Goal: Task Accomplishment & Management: Manage account settings

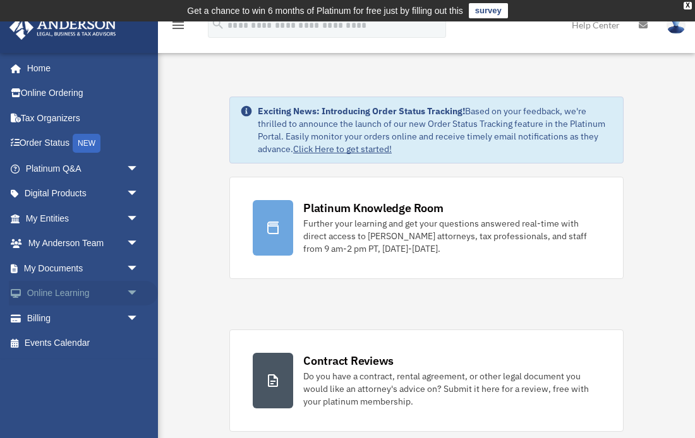
click at [103, 294] on link "Online Learning arrow_drop_down" at bounding box center [83, 293] width 149 height 25
click at [131, 266] on span "arrow_drop_down" at bounding box center [138, 269] width 25 height 26
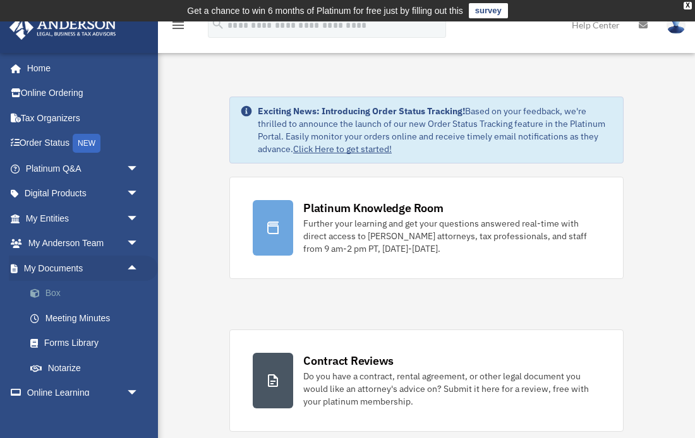
click at [57, 296] on link "Box" at bounding box center [88, 293] width 140 height 25
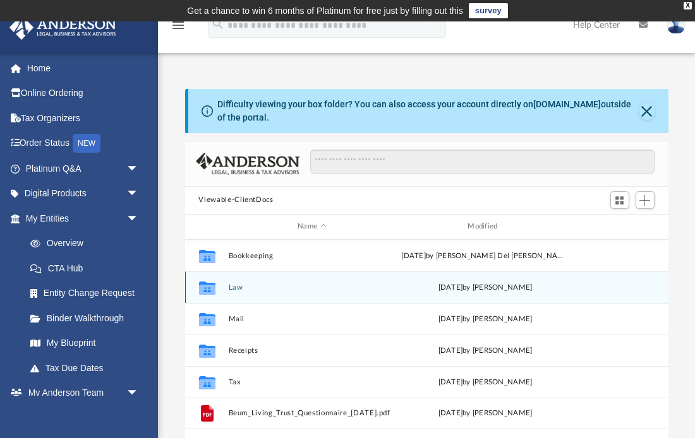
scroll to position [287, 483]
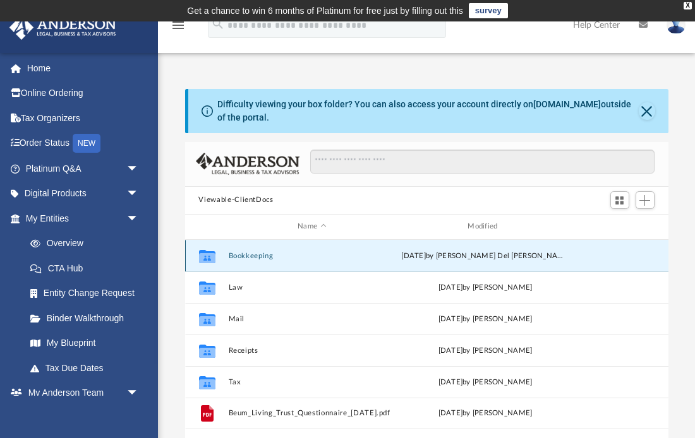
click at [269, 260] on button "Bookkeeping" at bounding box center [311, 255] width 167 height 8
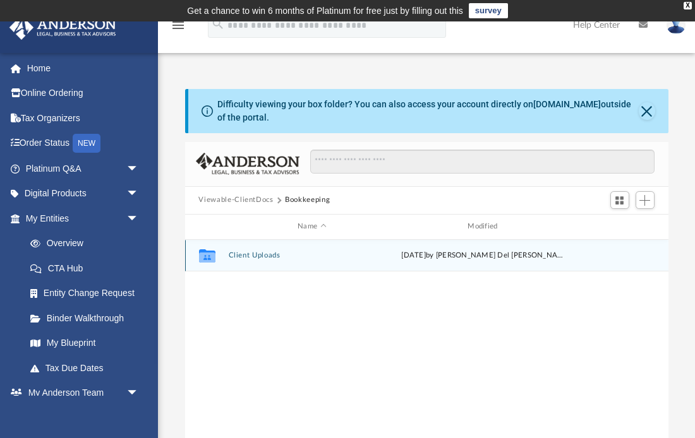
click at [265, 256] on button "Client Uploads" at bounding box center [311, 255] width 167 height 8
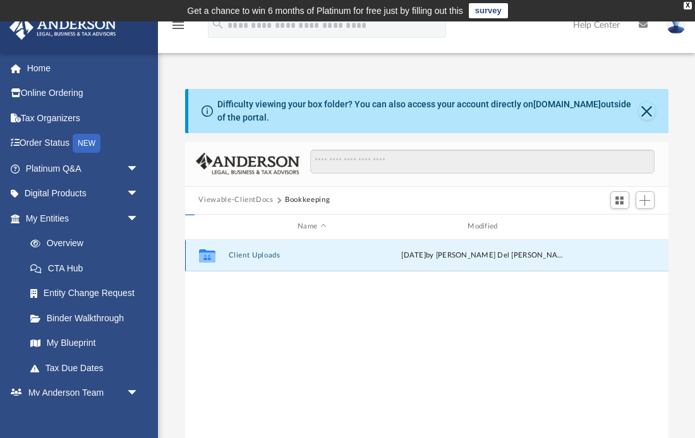
click at [265, 256] on button "Client Uploads" at bounding box center [311, 255] width 167 height 8
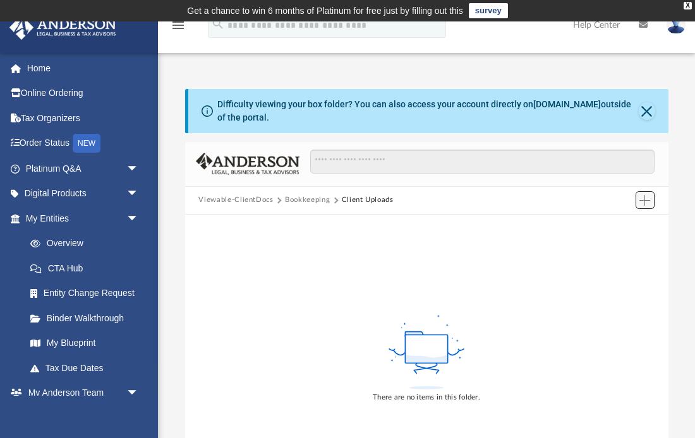
click at [643, 202] on span "Add" at bounding box center [644, 200] width 11 height 11
click at [618, 229] on li "Upload" at bounding box center [627, 225] width 40 height 13
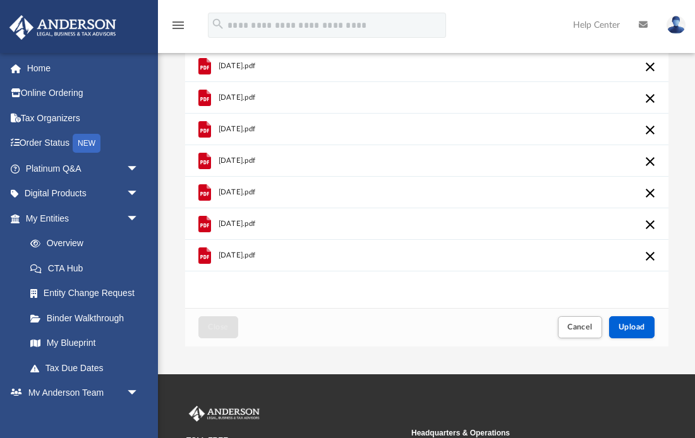
scroll to position [316, 0]
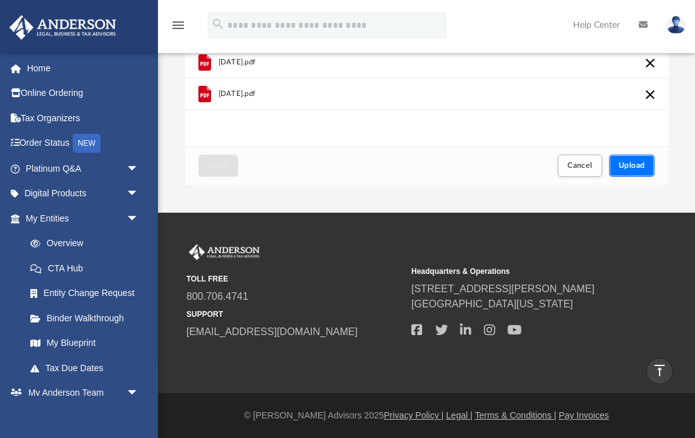
click at [642, 169] on span "Upload" at bounding box center [631, 166] width 27 height 8
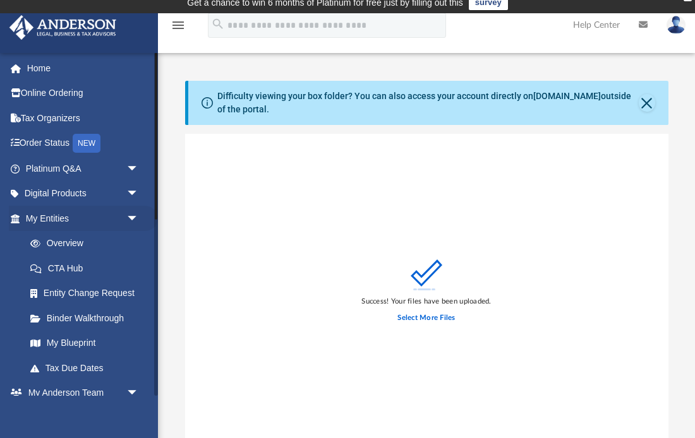
scroll to position [0, 0]
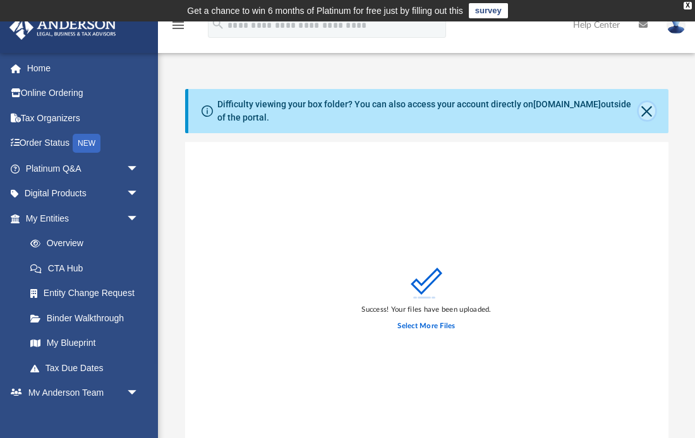
click at [647, 111] on button "Close" at bounding box center [646, 111] width 16 height 18
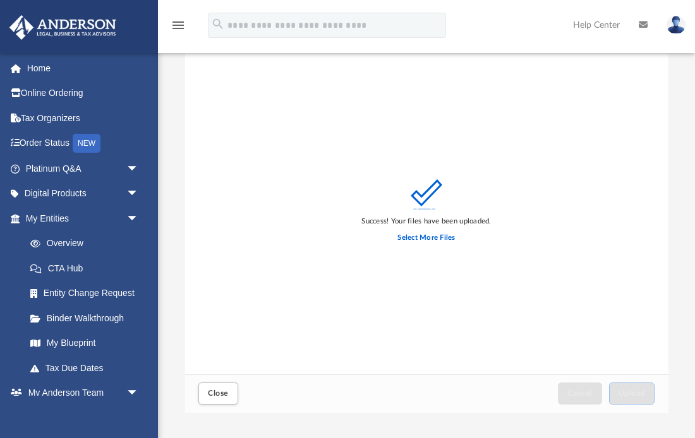
scroll to position [40, 0]
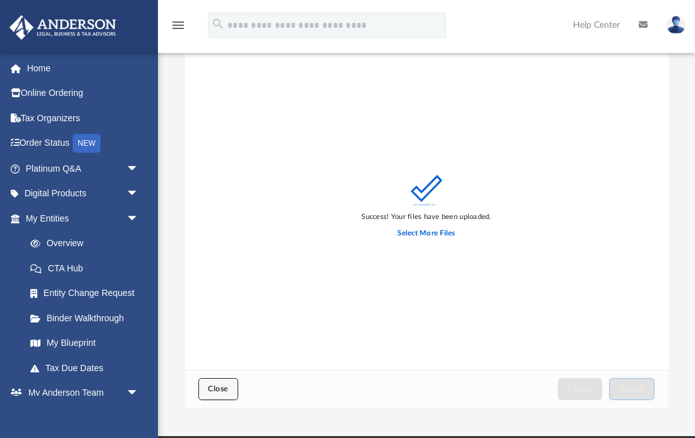
click at [221, 391] on span "Close" at bounding box center [218, 389] width 20 height 8
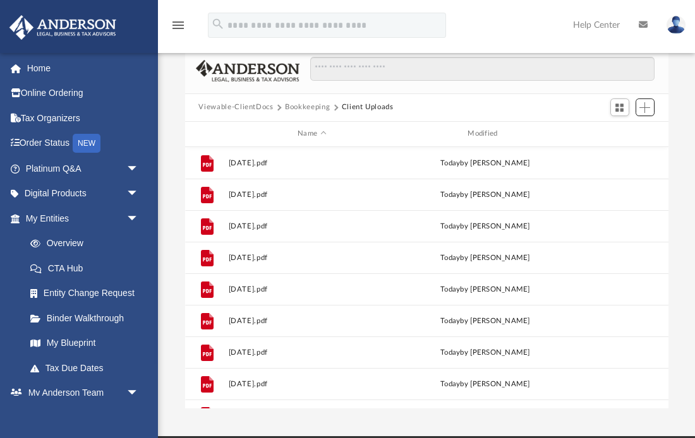
scroll to position [287, 483]
click at [648, 108] on span "Add" at bounding box center [644, 107] width 11 height 11
click at [628, 150] on li "New Folder" at bounding box center [626, 152] width 40 height 13
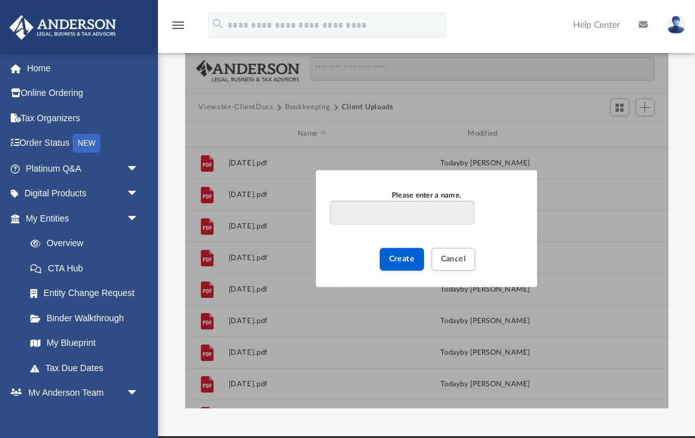
type input "*"
type input "**********"
click at [405, 260] on span "Create" at bounding box center [402, 259] width 26 height 8
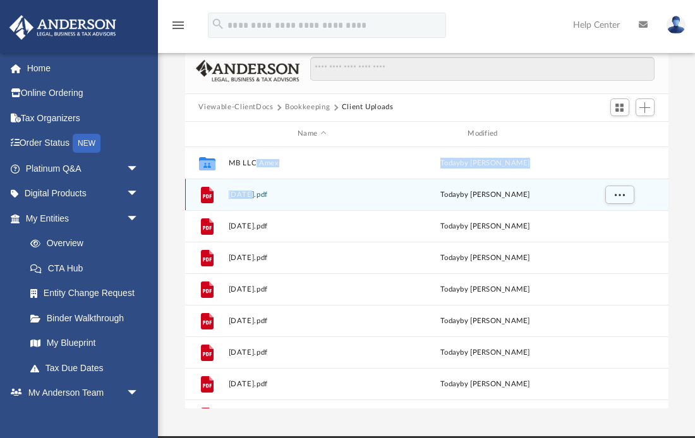
drag, startPoint x: 251, startPoint y: 199, endPoint x: 275, endPoint y: 180, distance: 31.1
click at [256, 167] on div "Collaborated Folder MB LLC Amex [DATE] by [PERSON_NAME] File [DATE].pdf [DATE] …" at bounding box center [426, 305] width 483 height 316
click at [615, 198] on span "More options" at bounding box center [619, 194] width 10 height 7
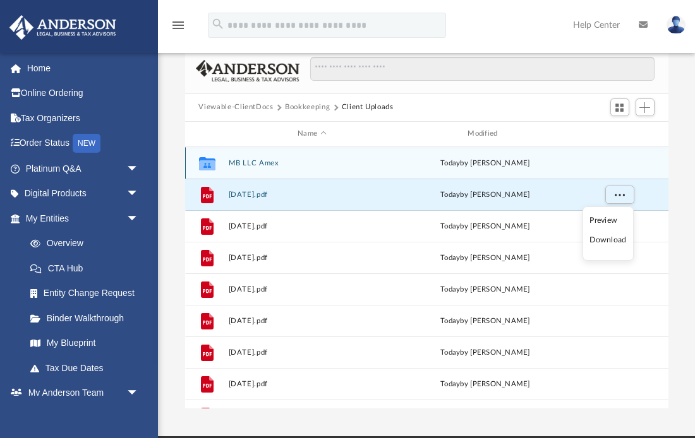
click at [185, 162] on div "Collaborated Folder MB LLC Amex [DATE] by [PERSON_NAME]" at bounding box center [426, 163] width 483 height 32
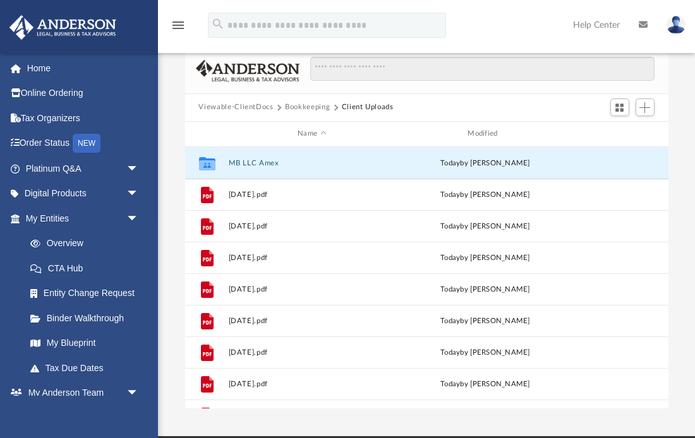
drag, startPoint x: 446, startPoint y: 105, endPoint x: 396, endPoint y: 120, distance: 52.6
click at [446, 105] on div "Viewable-ClientDocs Bookkeeping Client Uploads" at bounding box center [426, 108] width 483 height 28
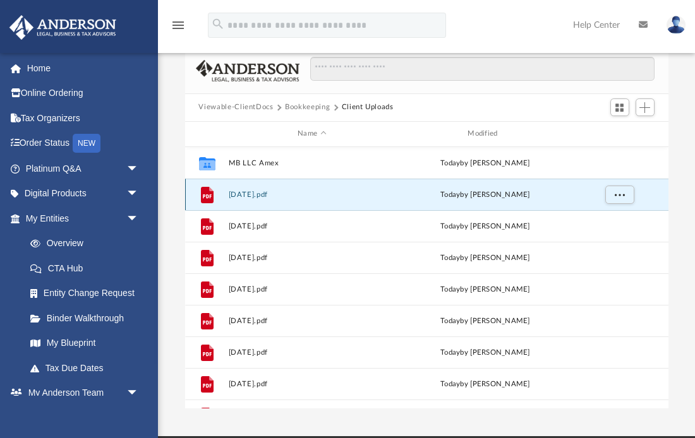
drag, startPoint x: 256, startPoint y: 196, endPoint x: 288, endPoint y: 181, distance: 35.6
click at [299, 176] on div "Collaborated Folder MB LLC Amex [DATE] by [PERSON_NAME] File [DATE].pdf [DATE] …" at bounding box center [426, 305] width 483 height 316
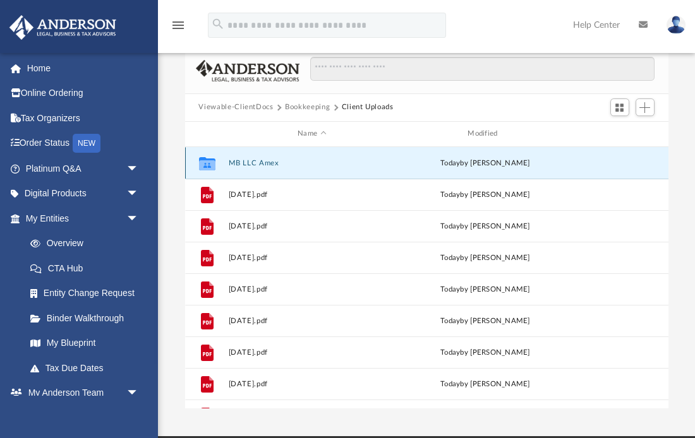
click at [246, 162] on button "MB LLC Amex" at bounding box center [311, 163] width 167 height 8
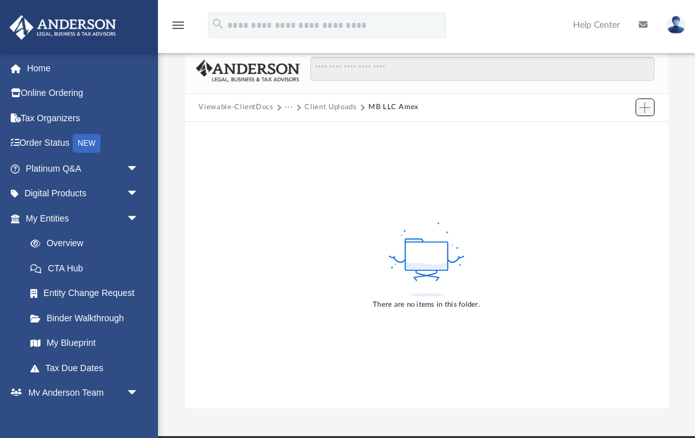
click at [651, 109] on button "Add" at bounding box center [644, 108] width 19 height 18
click at [619, 133] on li "Upload" at bounding box center [627, 132] width 40 height 13
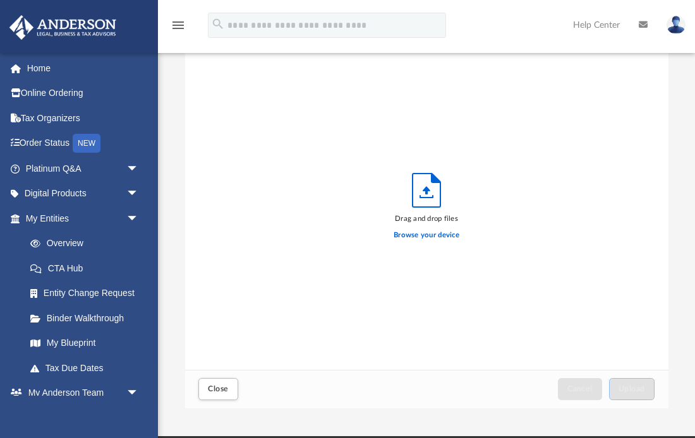
scroll to position [320, 483]
click at [414, 234] on label "Browse your device" at bounding box center [426, 235] width 66 height 11
click at [0, 0] on input "Browse your device" at bounding box center [0, 0] width 0 height 0
click at [419, 200] on icon "Upload" at bounding box center [426, 190] width 28 height 33
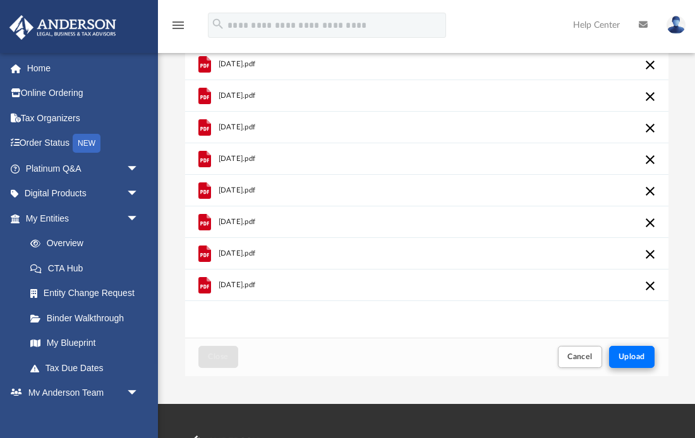
scroll to position [87, 0]
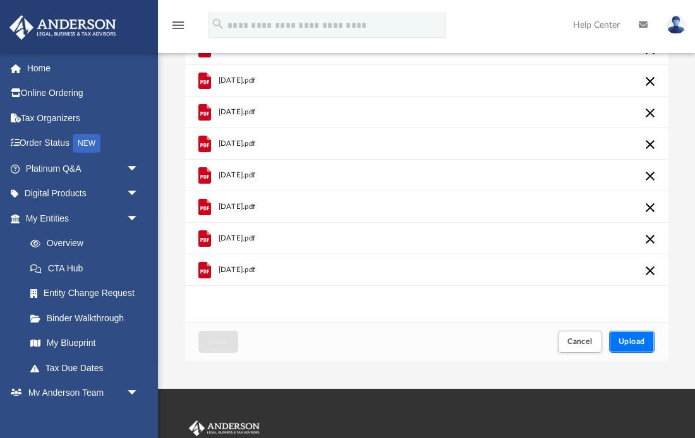
click at [630, 340] on span "Upload" at bounding box center [631, 342] width 27 height 8
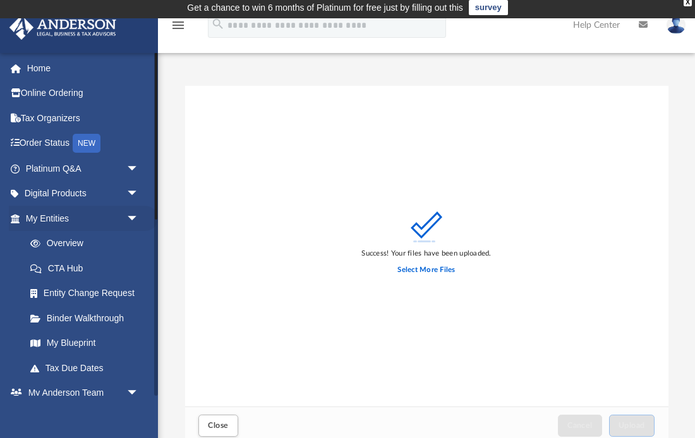
scroll to position [0, 0]
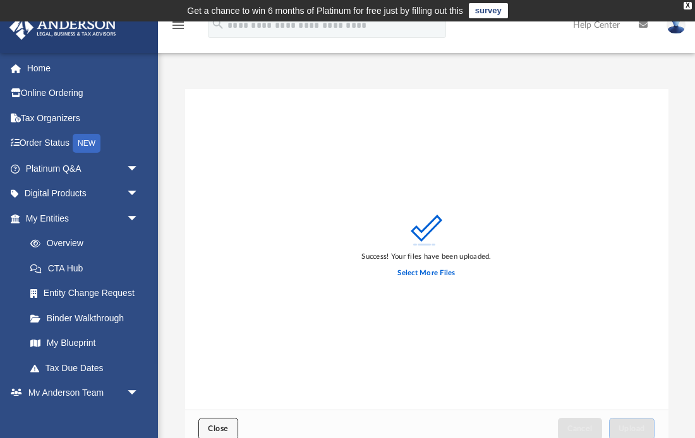
click at [216, 426] on span "Close" at bounding box center [218, 429] width 20 height 8
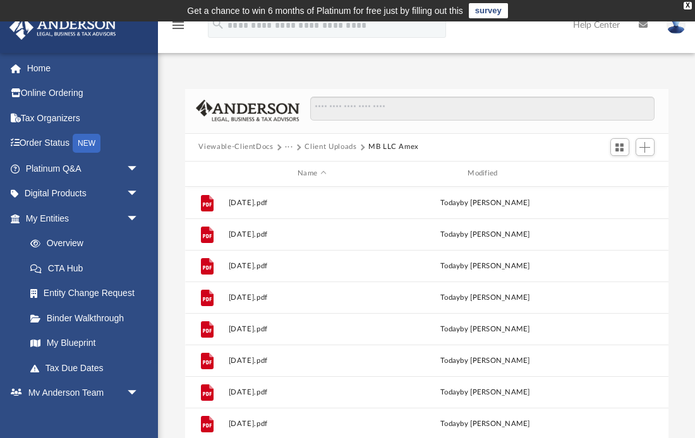
click at [334, 146] on button "Client Uploads" at bounding box center [330, 146] width 52 height 11
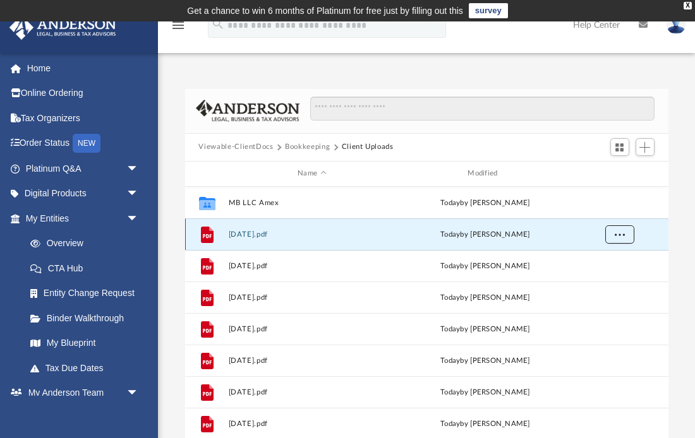
click at [617, 236] on span "More options" at bounding box center [619, 233] width 10 height 7
click at [462, 128] on div at bounding box center [476, 115] width 355 height 37
click at [640, 149] on span "Add" at bounding box center [644, 147] width 11 height 11
click at [623, 196] on li "New Folder" at bounding box center [627, 192] width 40 height 13
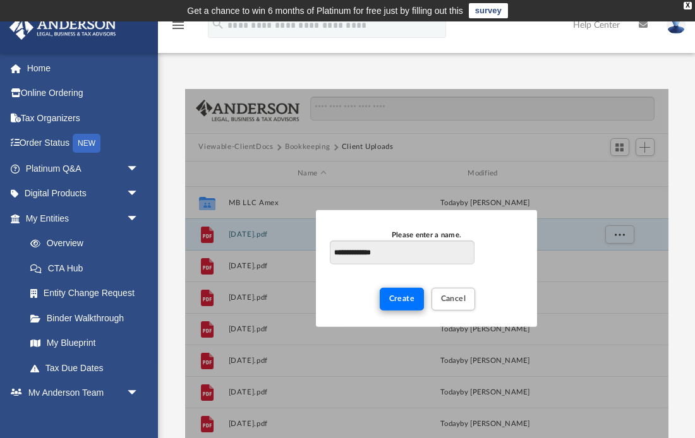
type input "**********"
click at [409, 293] on button "Create" at bounding box center [402, 299] width 45 height 22
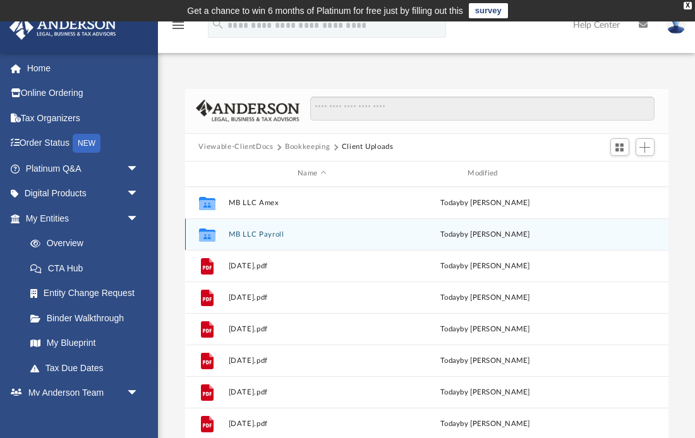
click at [248, 237] on button "MB LLC Payroll" at bounding box center [311, 234] width 167 height 8
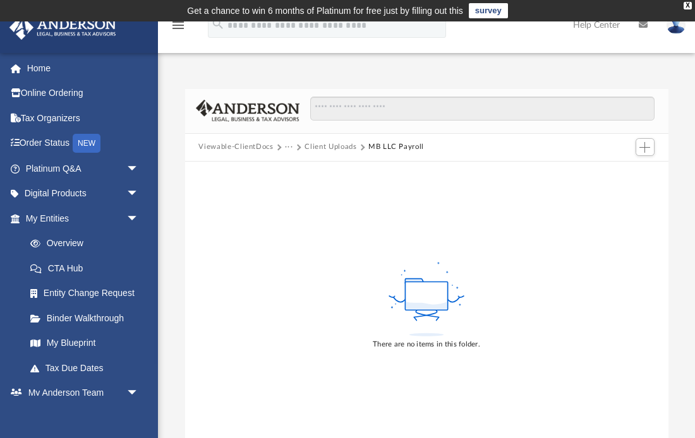
click at [328, 148] on button "Client Uploads" at bounding box center [330, 146] width 52 height 11
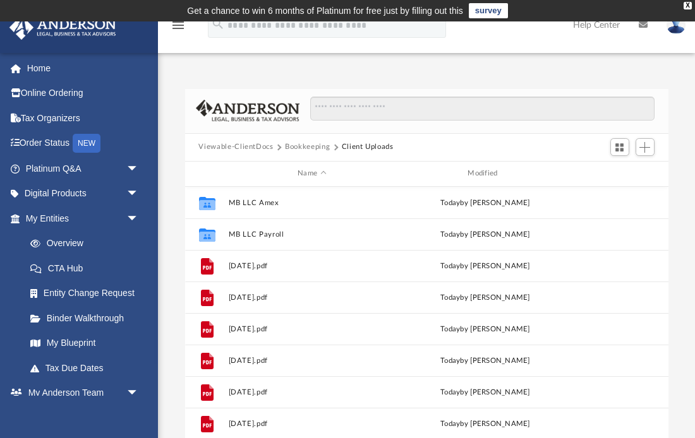
scroll to position [287, 483]
click at [648, 142] on span "Add" at bounding box center [644, 147] width 11 height 11
click at [616, 191] on li "New Folder" at bounding box center [627, 192] width 40 height 13
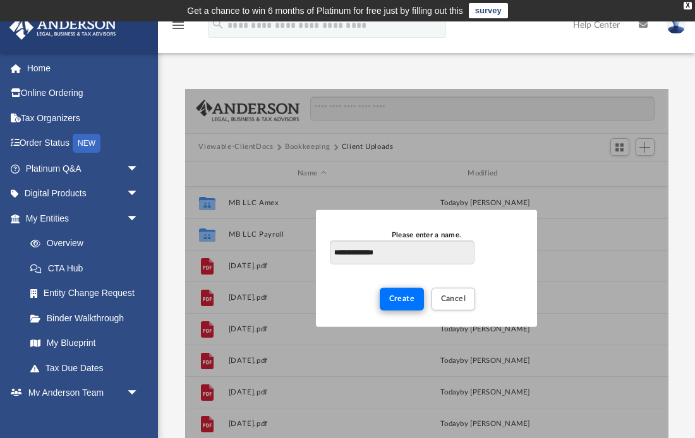
type input "**********"
click at [397, 299] on span "Create" at bounding box center [402, 299] width 26 height 8
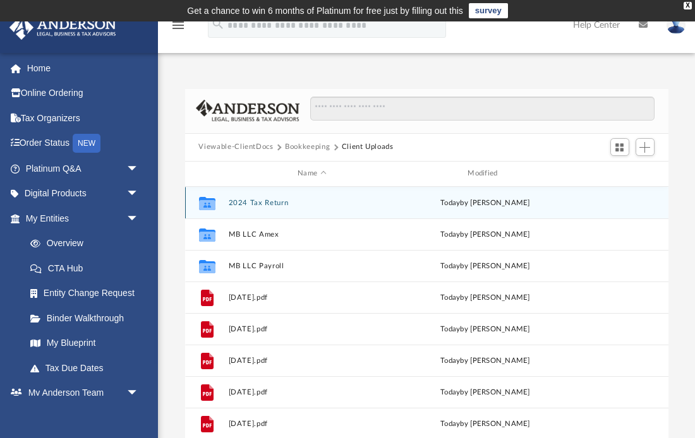
click at [259, 205] on button "2024 Tax Return" at bounding box center [311, 202] width 167 height 8
click at [258, 205] on button "2024 Tax Return" at bounding box center [311, 202] width 167 height 8
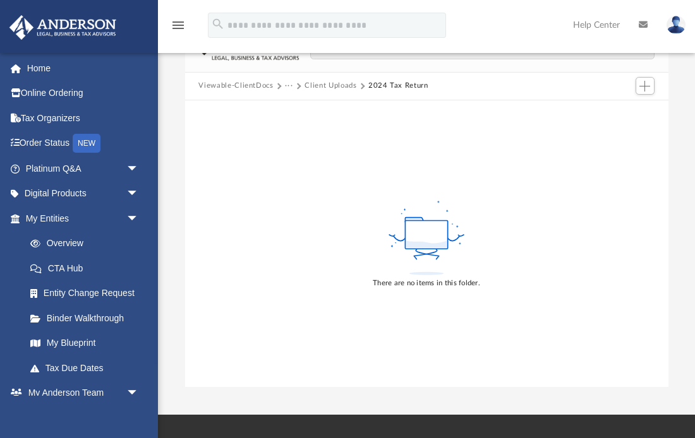
scroll to position [0, 0]
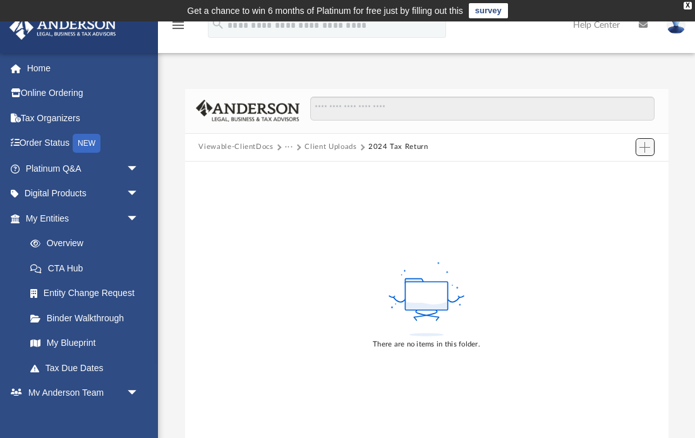
click at [645, 143] on span "Add" at bounding box center [644, 147] width 11 height 11
click at [616, 169] on li "Upload" at bounding box center [627, 172] width 40 height 13
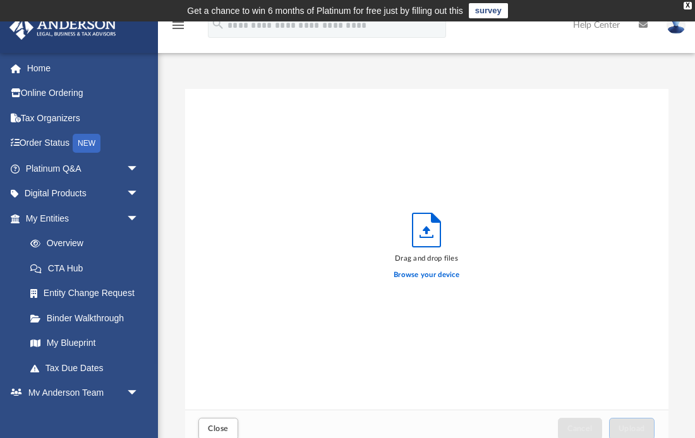
scroll to position [320, 483]
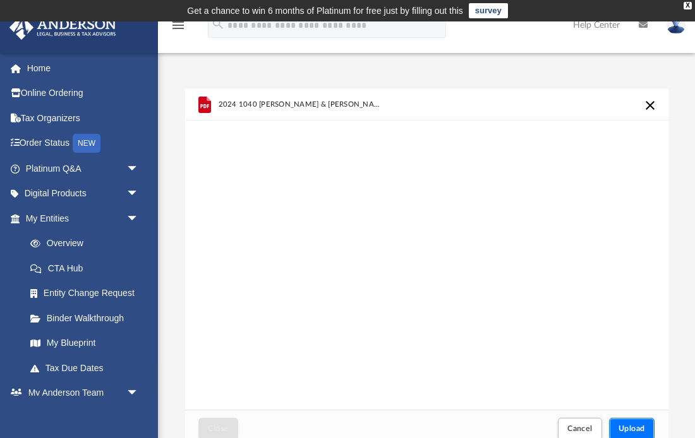
click at [626, 428] on span "Upload" at bounding box center [631, 429] width 27 height 8
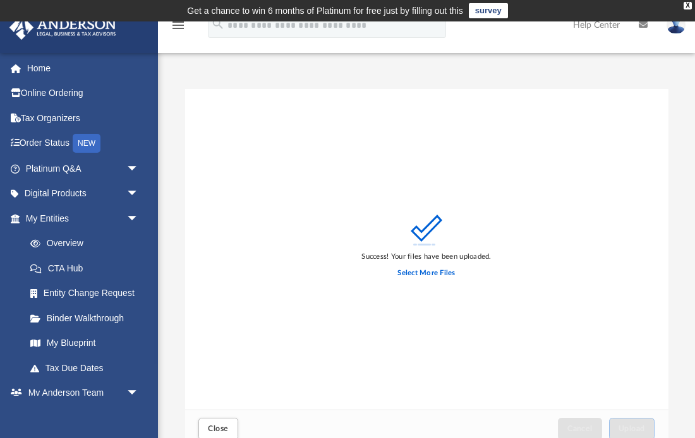
scroll to position [1, 0]
click at [683, 6] on div "X" at bounding box center [687, 5] width 8 height 8
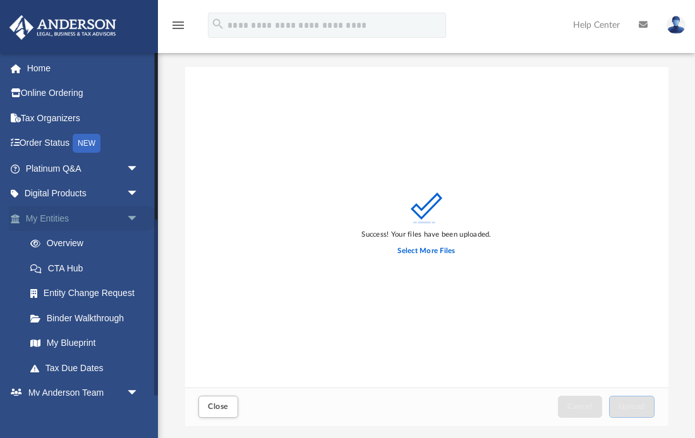
scroll to position [0, 0]
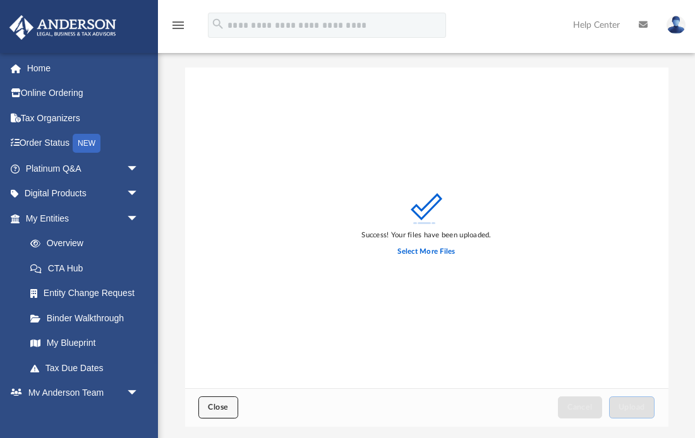
click at [208, 408] on span "Close" at bounding box center [218, 408] width 20 height 8
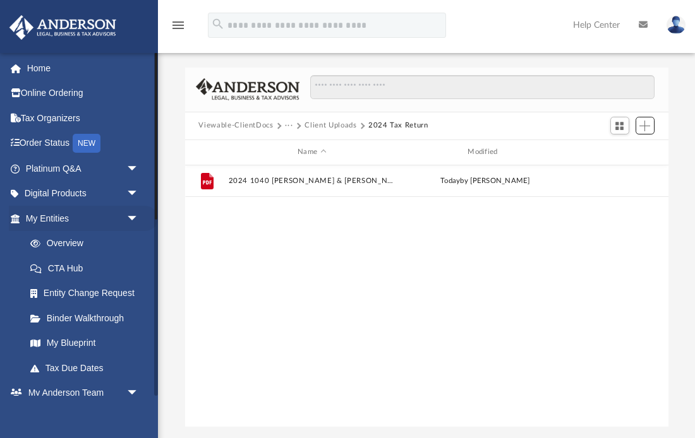
scroll to position [287, 483]
click at [325, 127] on button "Client Uploads" at bounding box center [330, 125] width 52 height 11
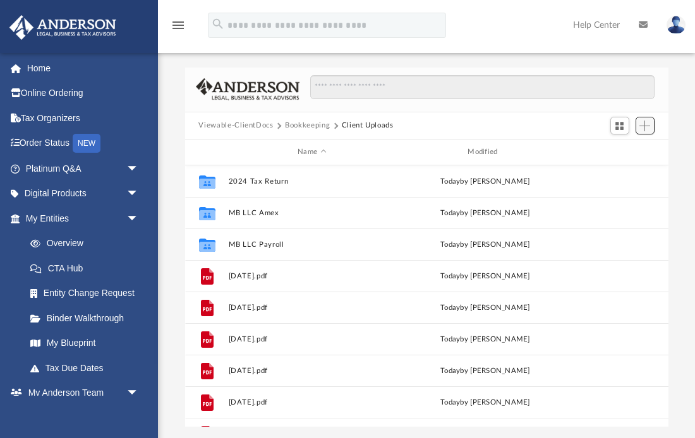
click at [647, 128] on span "Add" at bounding box center [644, 126] width 11 height 11
click at [619, 172] on li "New Folder" at bounding box center [627, 170] width 40 height 13
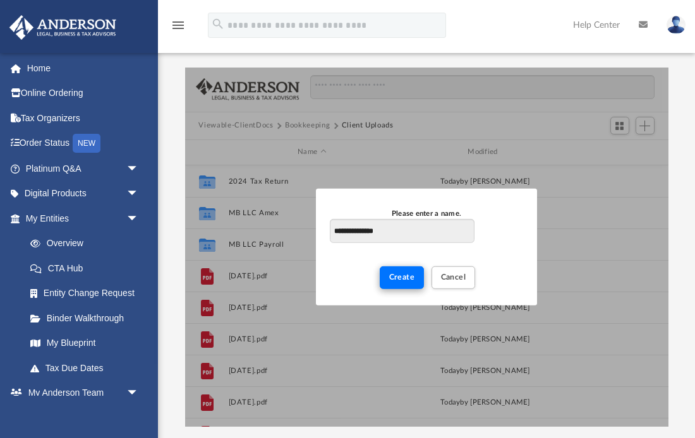
type input "**********"
click at [410, 277] on span "Create" at bounding box center [402, 277] width 26 height 8
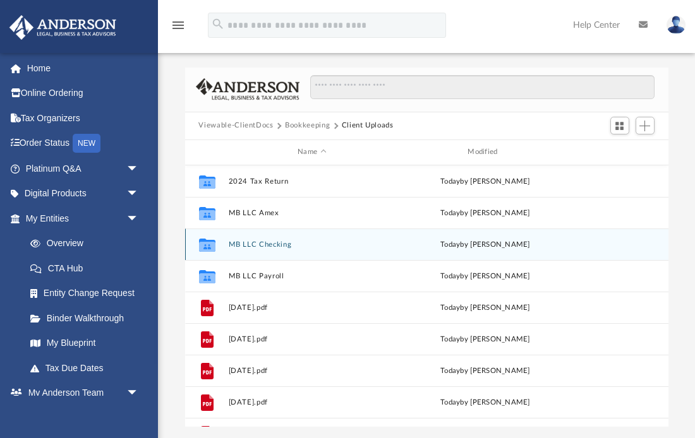
click at [277, 248] on button "MB LLC Checking" at bounding box center [311, 244] width 167 height 8
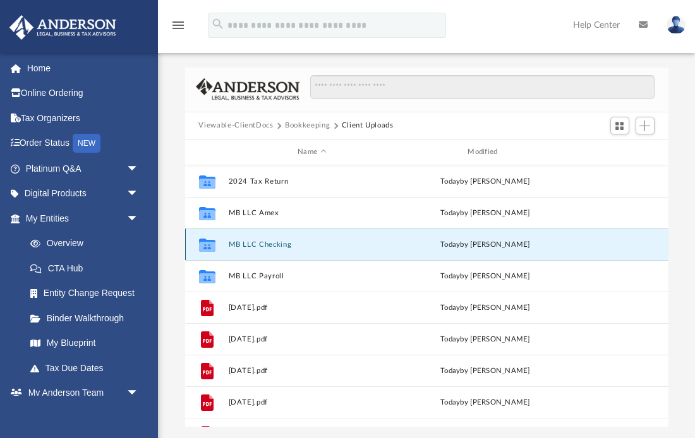
click at [277, 248] on button "MB LLC Checking" at bounding box center [311, 244] width 167 height 8
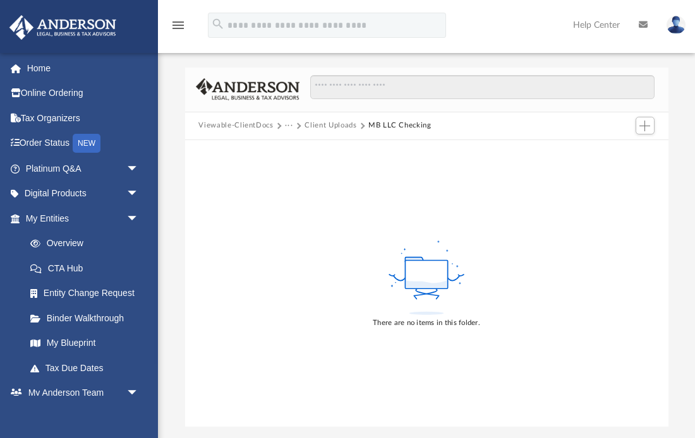
click at [334, 126] on button "Client Uploads" at bounding box center [330, 125] width 52 height 11
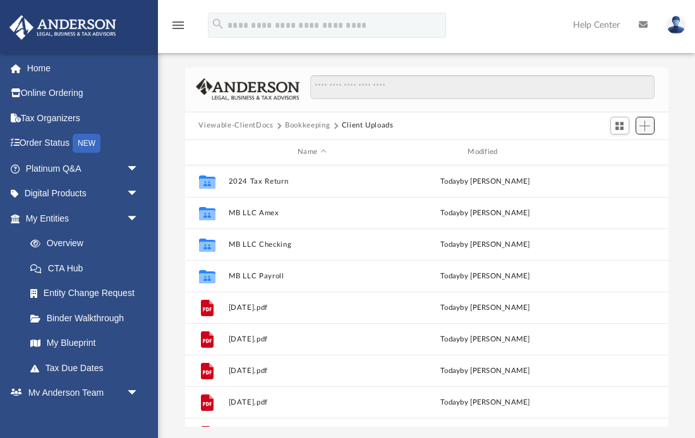
click at [647, 126] on span "Add" at bounding box center [644, 126] width 11 height 11
click at [609, 174] on li "New Folder" at bounding box center [627, 170] width 40 height 13
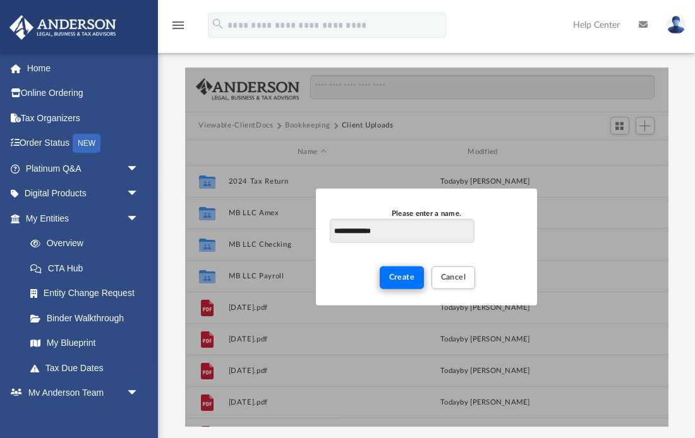
type input "**********"
click at [403, 275] on span "Create" at bounding box center [402, 277] width 26 height 8
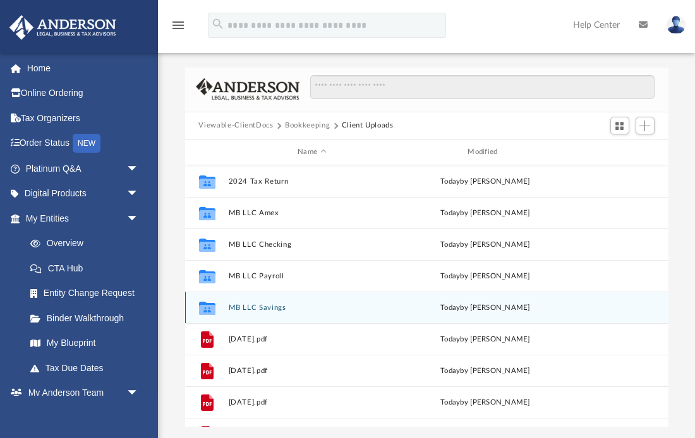
click at [260, 304] on button "MB LLC Savings" at bounding box center [311, 307] width 167 height 8
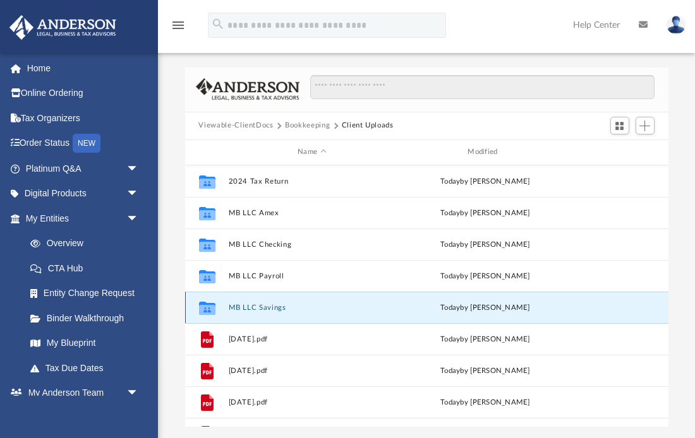
click at [260, 304] on button "MB LLC Savings" at bounding box center [311, 307] width 167 height 8
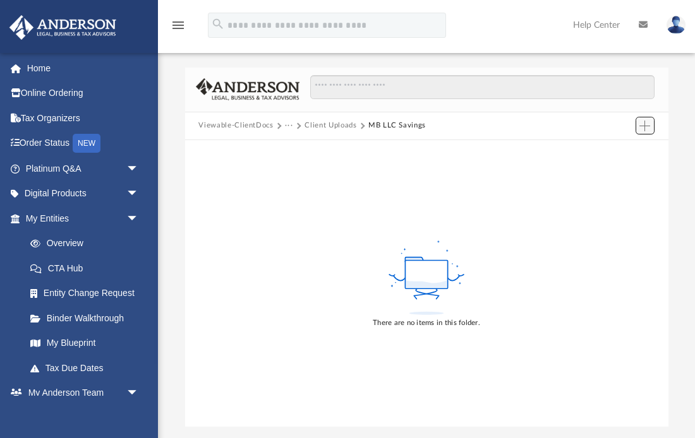
click at [645, 124] on span "Add" at bounding box center [644, 126] width 11 height 11
click at [623, 154] on li "Upload" at bounding box center [627, 151] width 40 height 13
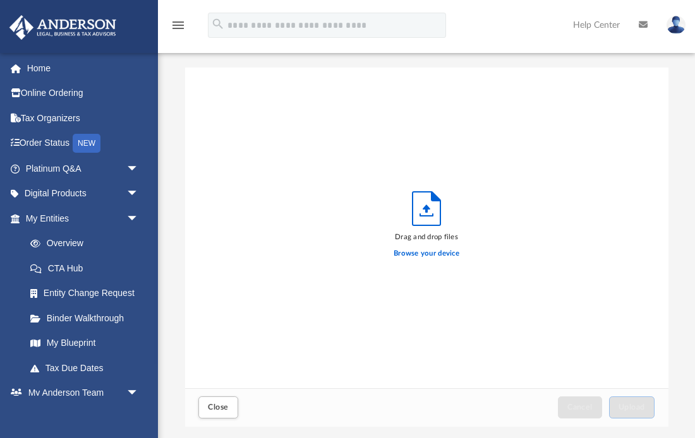
scroll to position [320, 483]
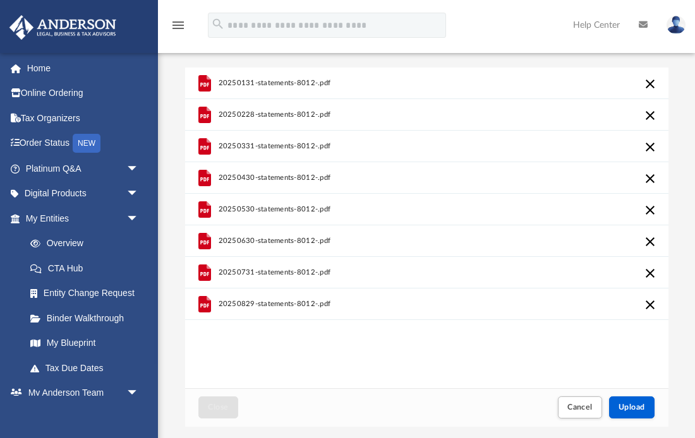
click at [294, 352] on div "20250131-statements-8012-.pdf 20250228-statements-8012-.pdf 20250331-statements…" at bounding box center [426, 228] width 483 height 321
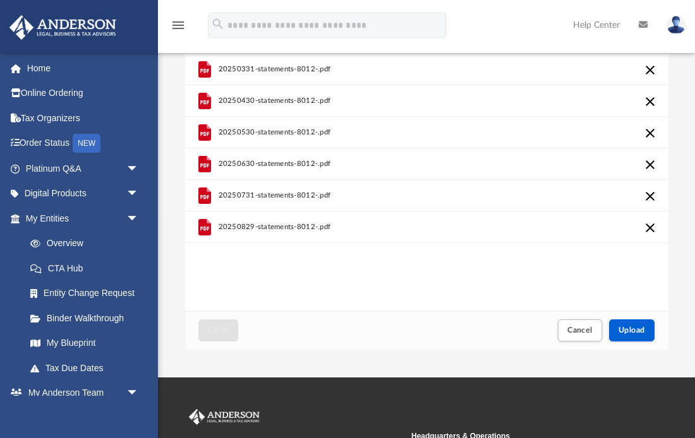
scroll to position [78, 0]
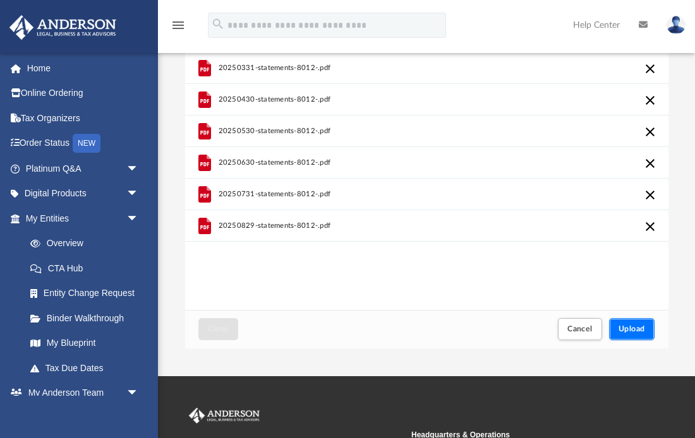
click at [627, 329] on span "Upload" at bounding box center [631, 329] width 27 height 8
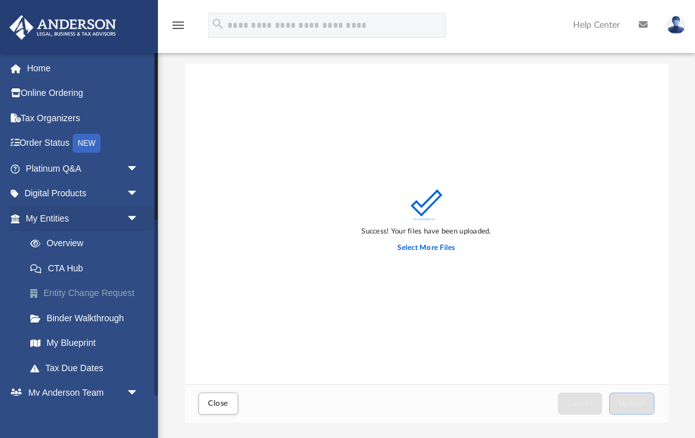
scroll to position [0, 0]
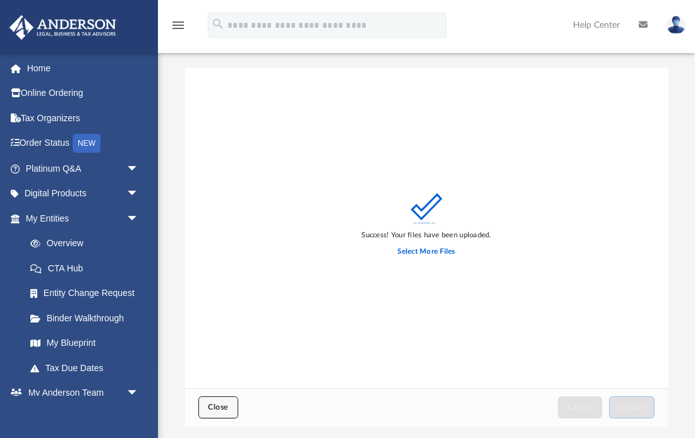
click at [213, 409] on span "Close" at bounding box center [218, 408] width 20 height 8
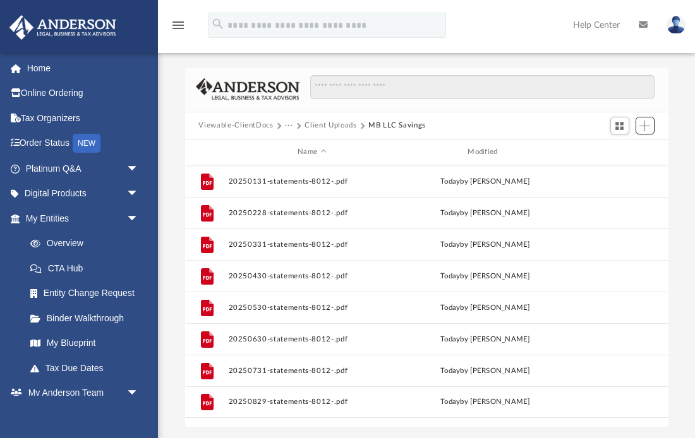
scroll to position [287, 483]
click at [340, 124] on button "Client Uploads" at bounding box center [330, 125] width 52 height 11
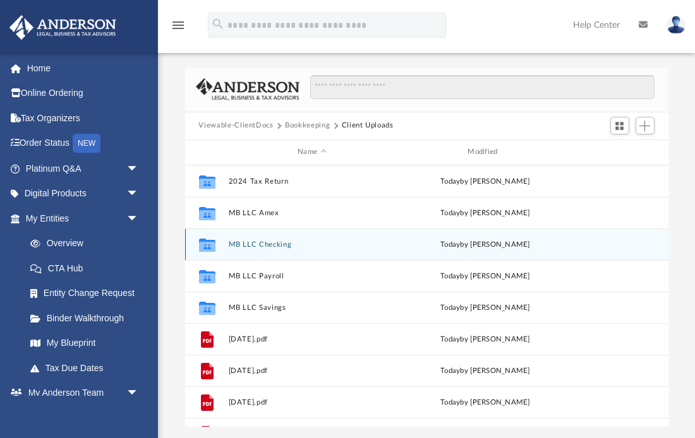
click at [273, 247] on button "MB LLC Checking" at bounding box center [311, 244] width 167 height 8
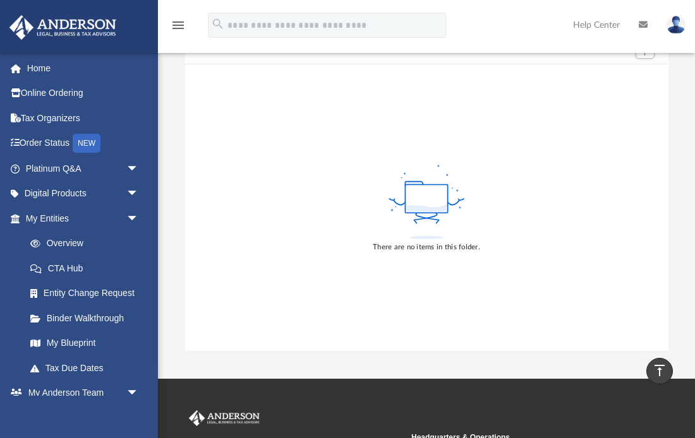
scroll to position [0, 0]
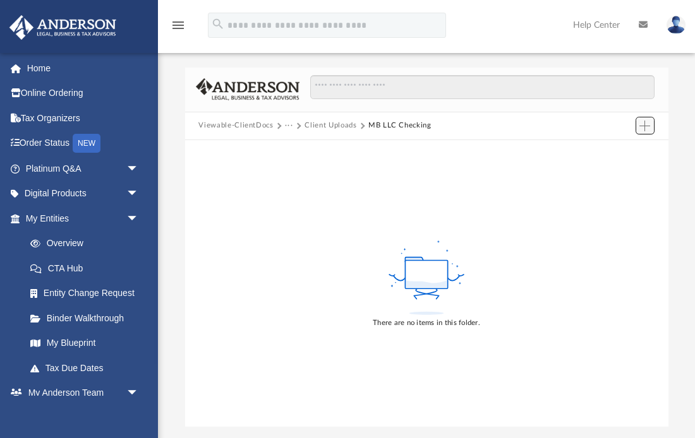
click at [641, 125] on span "Add" at bounding box center [644, 126] width 11 height 11
click at [616, 152] on li "Upload" at bounding box center [627, 151] width 40 height 13
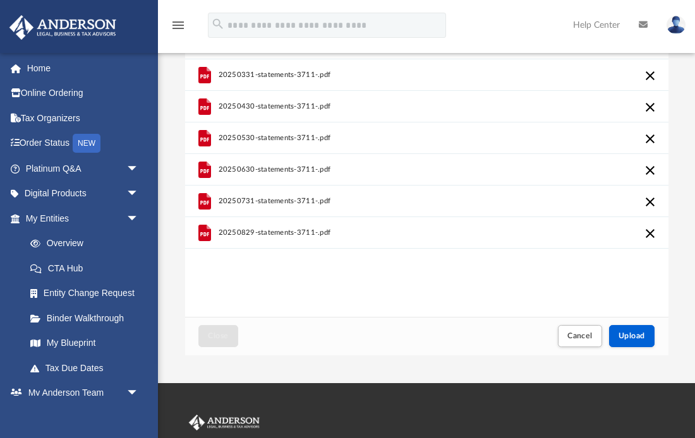
scroll to position [73, 0]
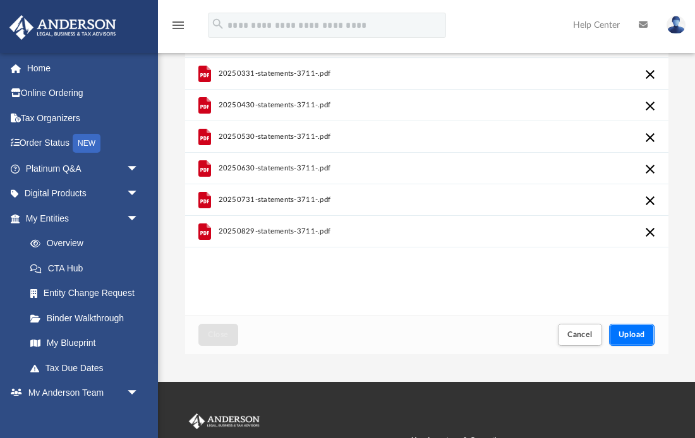
click at [628, 335] on span "Upload" at bounding box center [631, 335] width 27 height 8
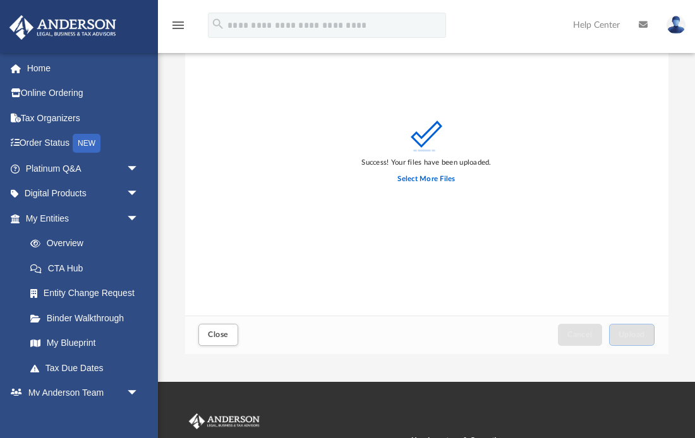
scroll to position [0, 0]
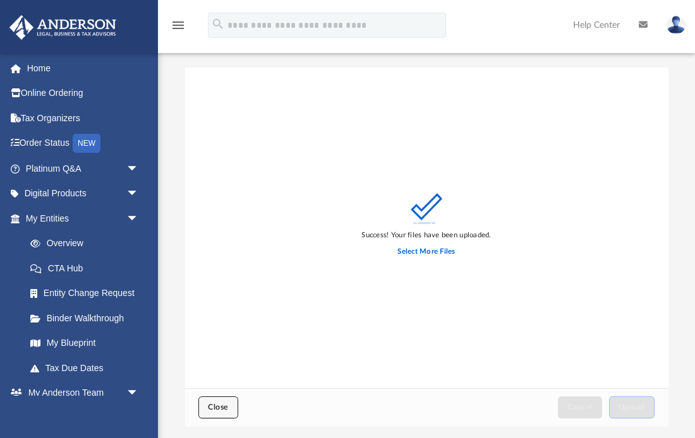
click at [224, 404] on span "Close" at bounding box center [218, 408] width 20 height 8
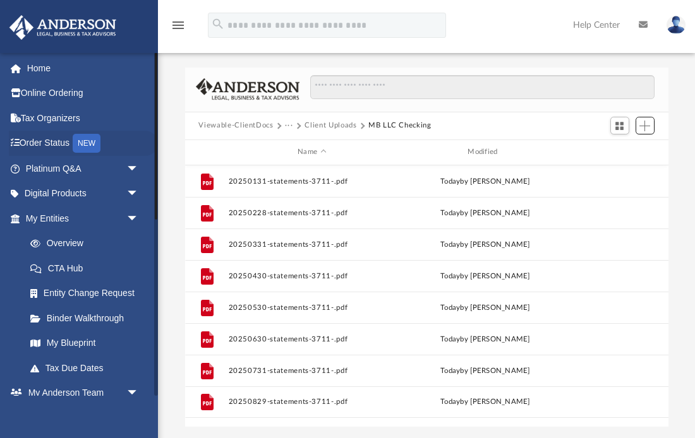
scroll to position [287, 483]
